Goal: Navigation & Orientation: Go to known website

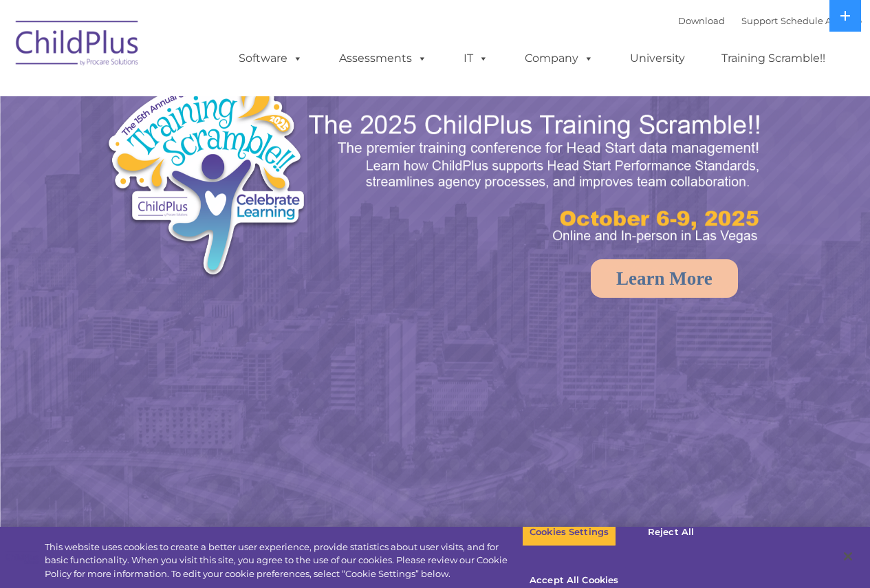
select select "MEDIUM"
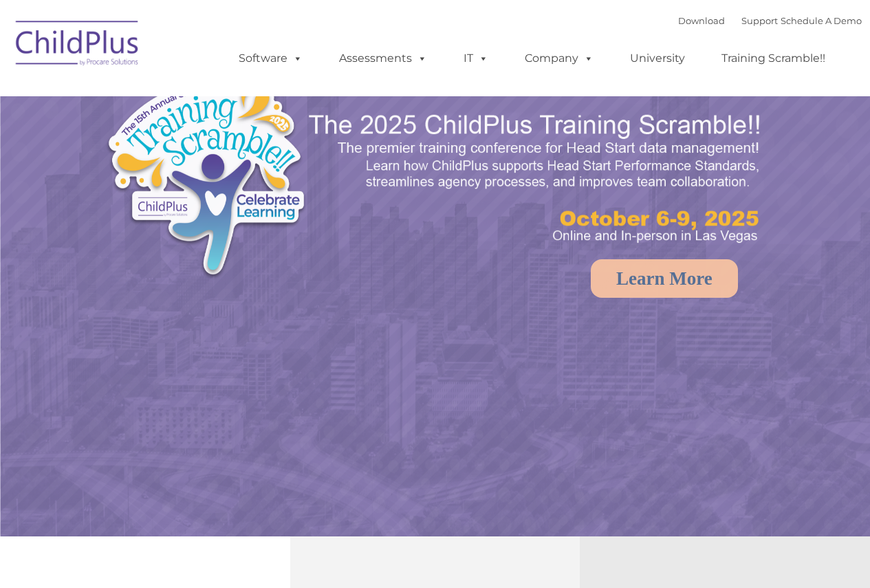
select select "MEDIUM"
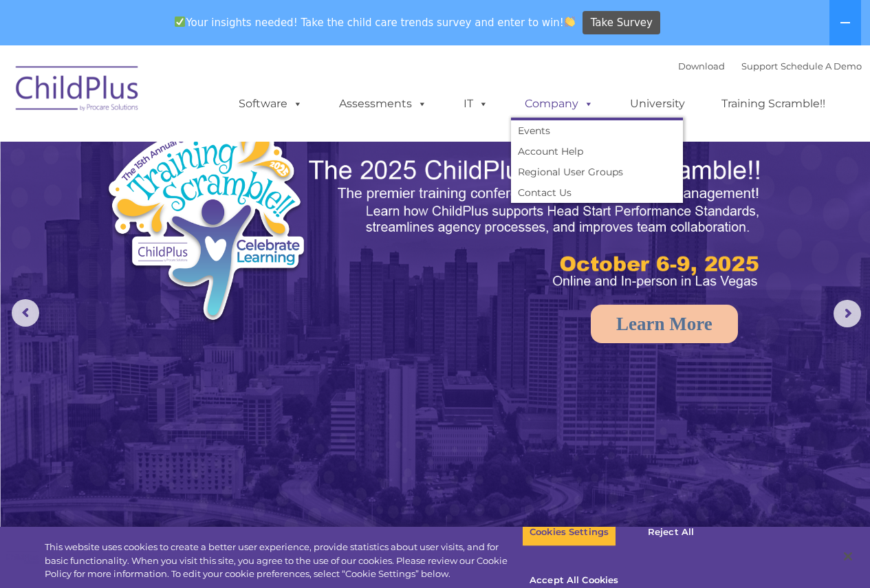
click at [584, 105] on span at bounding box center [585, 103] width 15 height 13
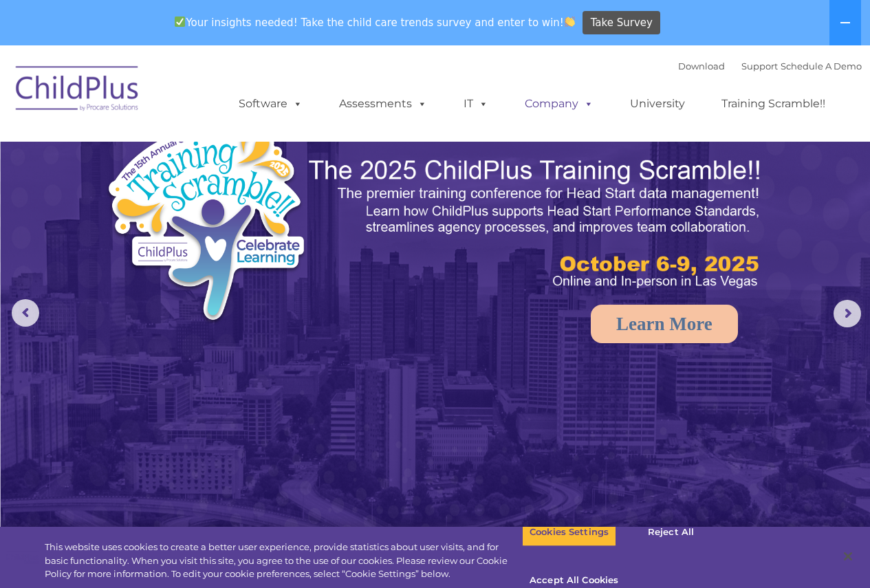
click at [584, 105] on span at bounding box center [585, 103] width 15 height 13
